Goal: Task Accomplishment & Management: Use online tool/utility

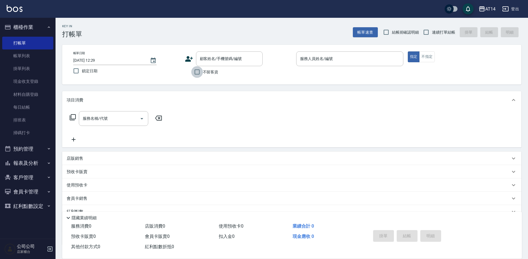
click at [197, 70] on input "不留客資" at bounding box center [197, 72] width 12 height 12
checkbox input "true"
click at [353, 55] on input "服務人員姓名/編號" at bounding box center [350, 59] width 102 height 10
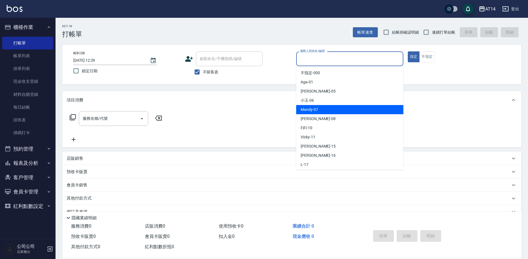
click at [319, 110] on div "Mandy -07" at bounding box center [349, 109] width 107 height 9
type input "Mandy-07"
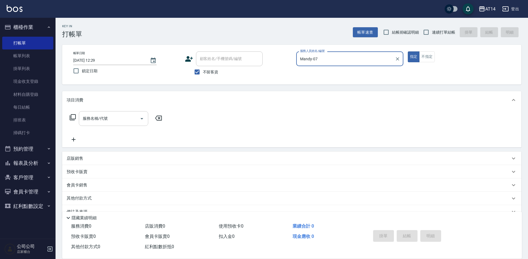
click at [131, 119] on input "服務名稱/代號" at bounding box center [109, 119] width 56 height 10
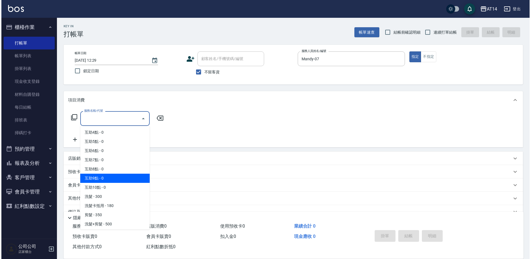
scroll to position [111, 0]
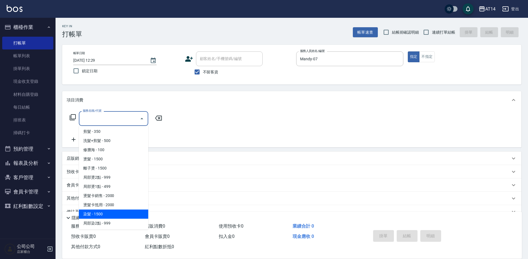
click at [107, 212] on span "染髮 - 1500" at bounding box center [113, 213] width 69 height 9
type input "染髮(041)"
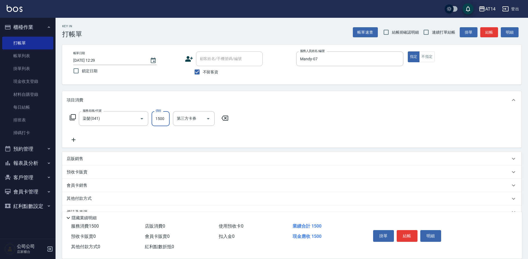
drag, startPoint x: 153, startPoint y: 119, endPoint x: 153, endPoint y: 111, distance: 7.2
click at [153, 119] on input "1500" at bounding box center [161, 118] width 18 height 15
type input "1000"
drag, startPoint x: 407, startPoint y: 233, endPoint x: 396, endPoint y: 231, distance: 11.4
click at [407, 233] on button "結帳" at bounding box center [407, 236] width 21 height 12
